Goal: Transaction & Acquisition: Purchase product/service

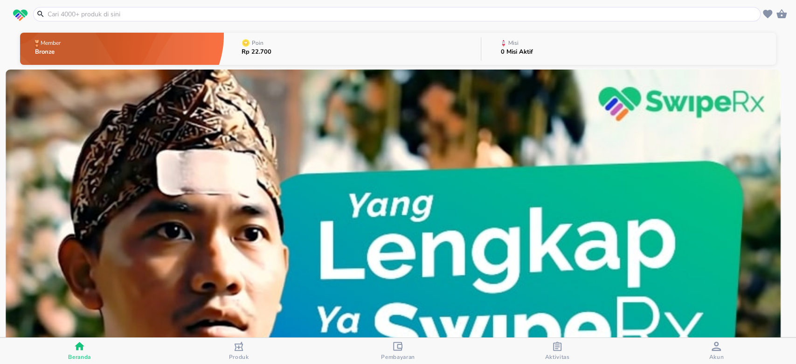
click at [713, 347] on icon "button" at bounding box center [715, 345] width 9 height 9
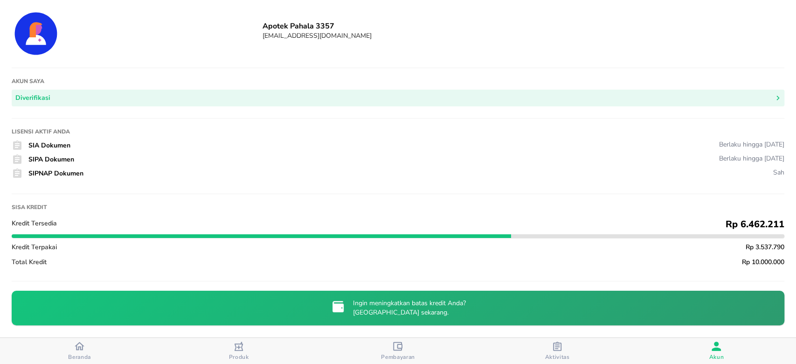
click at [75, 338] on button "Beranda" at bounding box center [79, 351] width 159 height 26
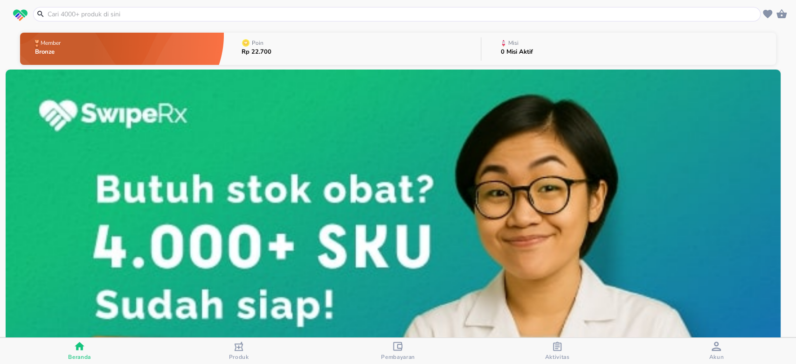
click at [210, 15] on input "text" at bounding box center [402, 14] width 711 height 10
paste input "Mucopect Syr"
type input "Mucopect Syr"
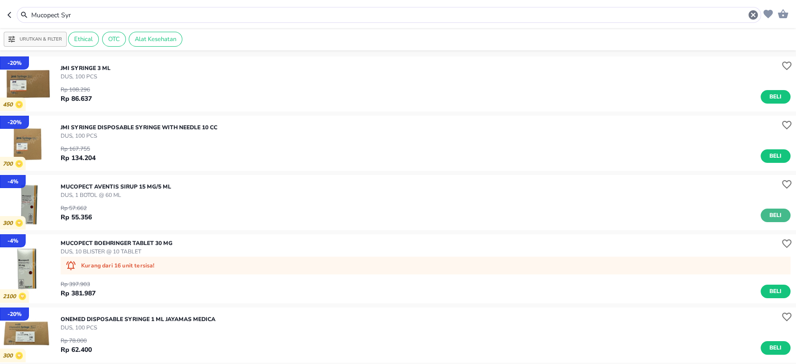
click at [767, 217] on span "Beli" at bounding box center [775, 215] width 16 height 10
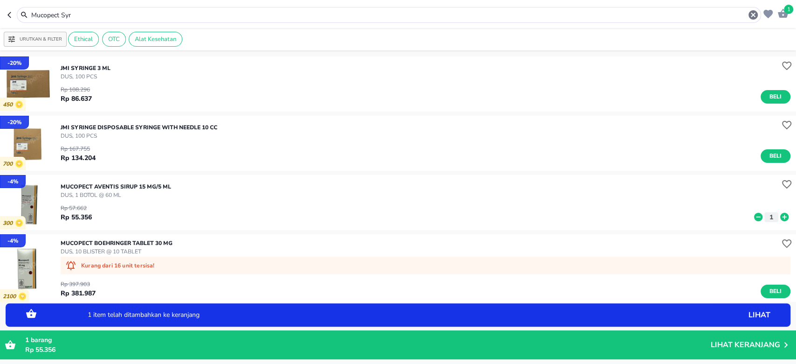
click at [780, 217] on icon at bounding box center [784, 217] width 8 height 8
click at [12, 13] on icon "button" at bounding box center [10, 14] width 7 height 7
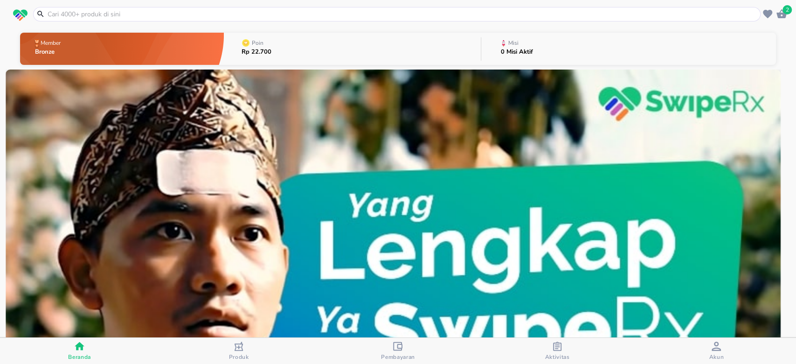
click at [301, 15] on input "text" at bounding box center [402, 14] width 711 height 10
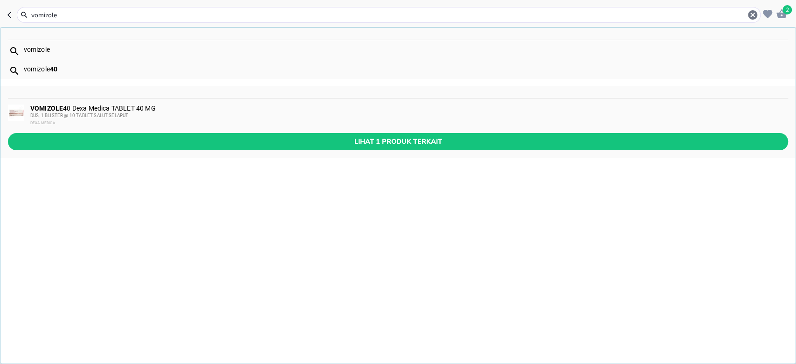
type input "vomizole"
click at [67, 51] on div "vomizole" at bounding box center [406, 49] width 764 height 7
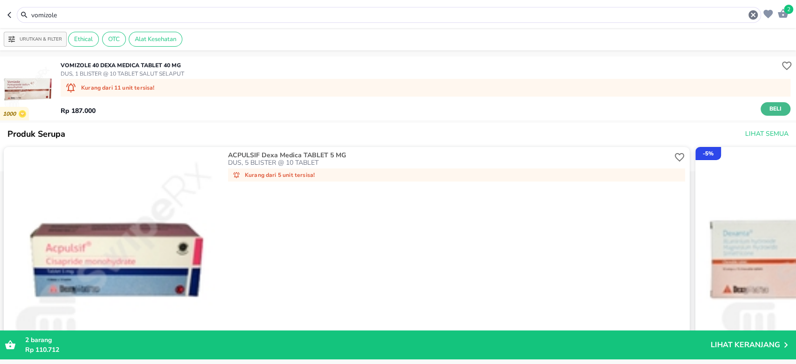
click at [767, 105] on span "Beli" at bounding box center [775, 109] width 16 height 10
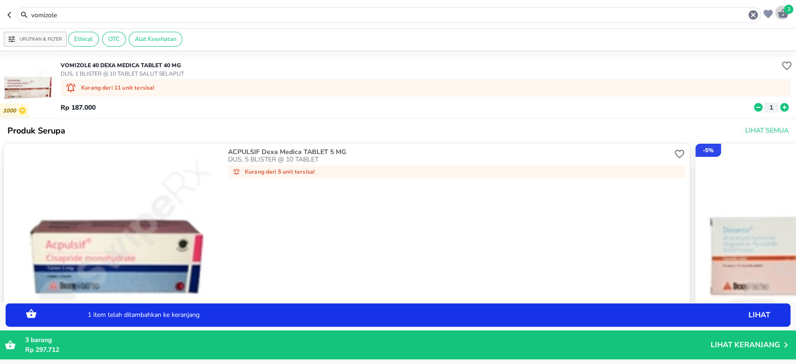
click at [787, 9] on span "3" at bounding box center [788, 9] width 9 height 9
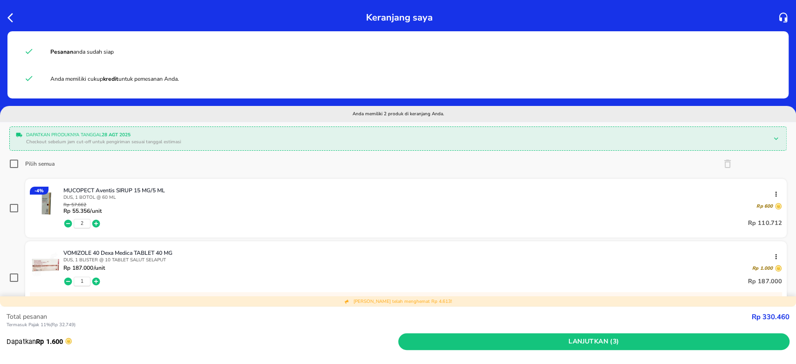
click at [13, 163] on input "Pilih semua" at bounding box center [13, 163] width 9 height 9
checkbox input "true"
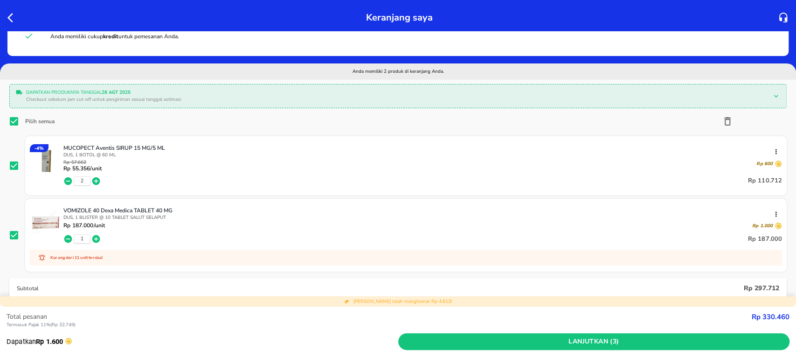
scroll to position [62, 0]
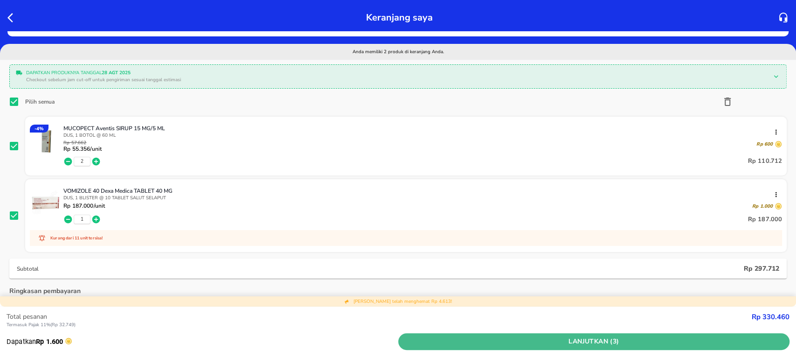
click at [582, 345] on span "Lanjutkan (3)" at bounding box center [594, 342] width 384 height 12
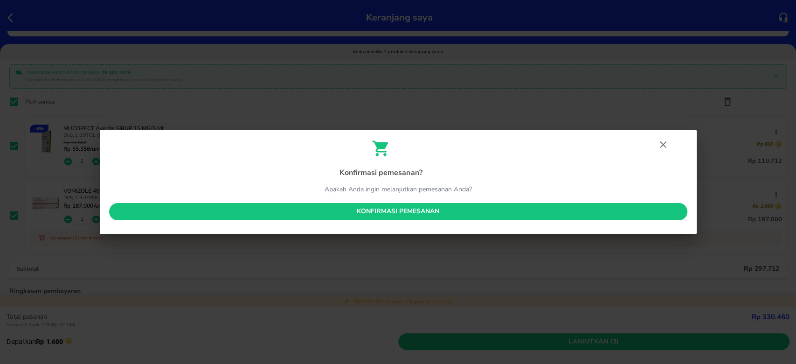
click at [506, 206] on span "Konfirmasi pemesanan" at bounding box center [398, 212] width 563 height 12
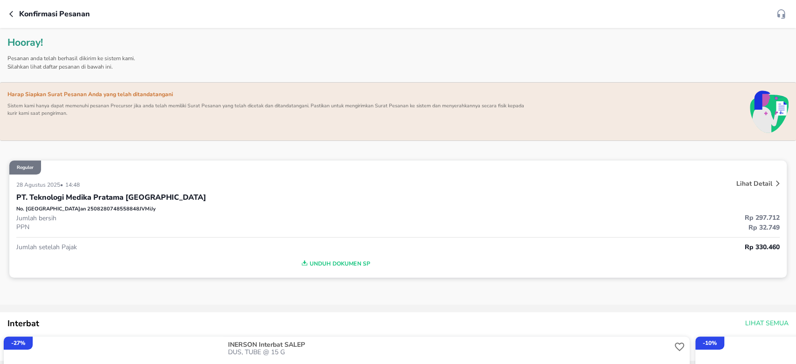
click at [14, 14] on icon "button" at bounding box center [12, 13] width 7 height 7
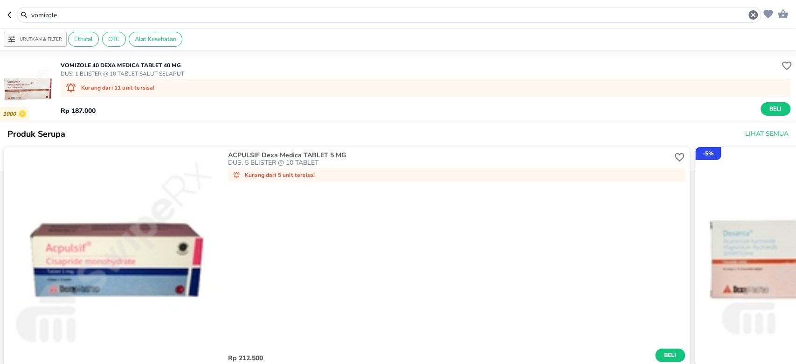
click at [8, 14] on icon "button" at bounding box center [9, 15] width 4 height 6
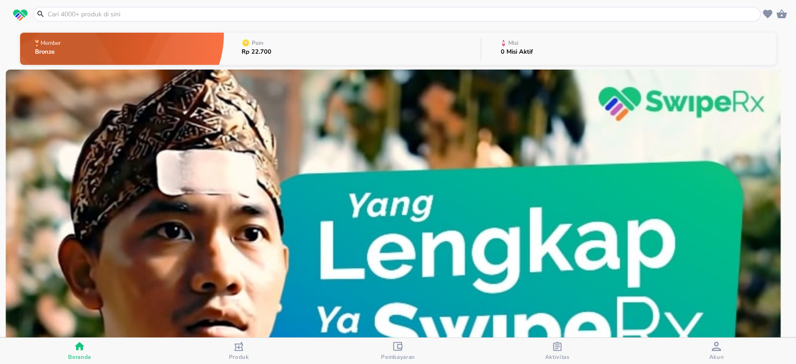
click at [559, 349] on icon "button" at bounding box center [557, 345] width 9 height 9
